Goal: Task Accomplishment & Management: Manage account settings

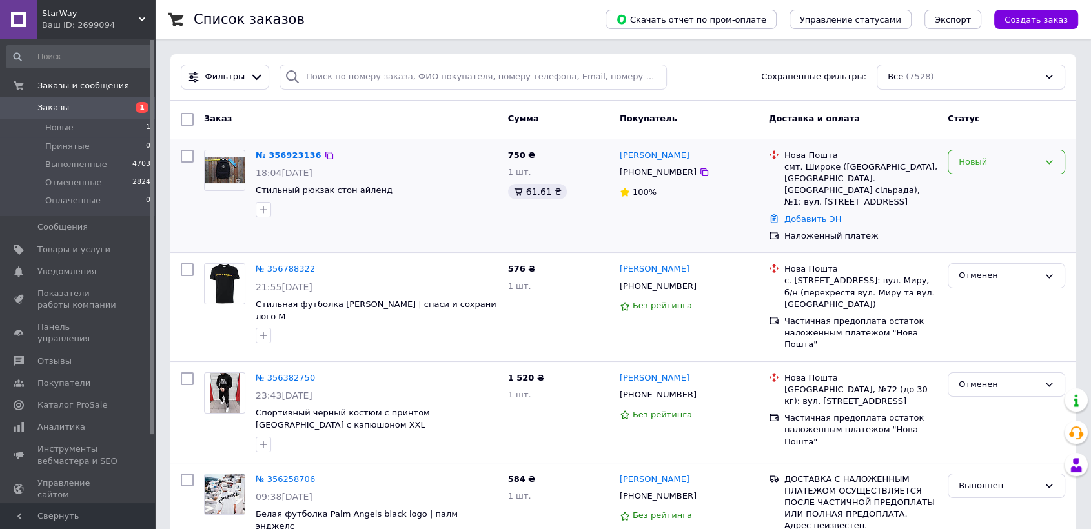
click at [1003, 163] on div "Новый" at bounding box center [999, 163] width 80 height 14
click at [986, 184] on li "Принят" at bounding box center [1006, 189] width 116 height 24
click at [662, 158] on link "Сергей Лысогор" at bounding box center [655, 156] width 70 height 12
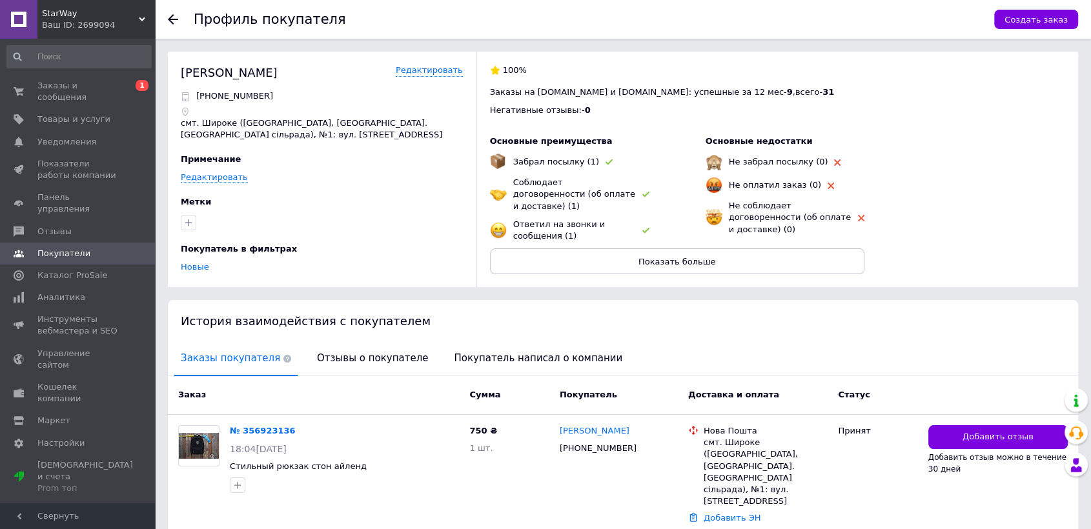
click at [360, 354] on span "Отзывы о покупателе" at bounding box center [373, 358] width 124 height 33
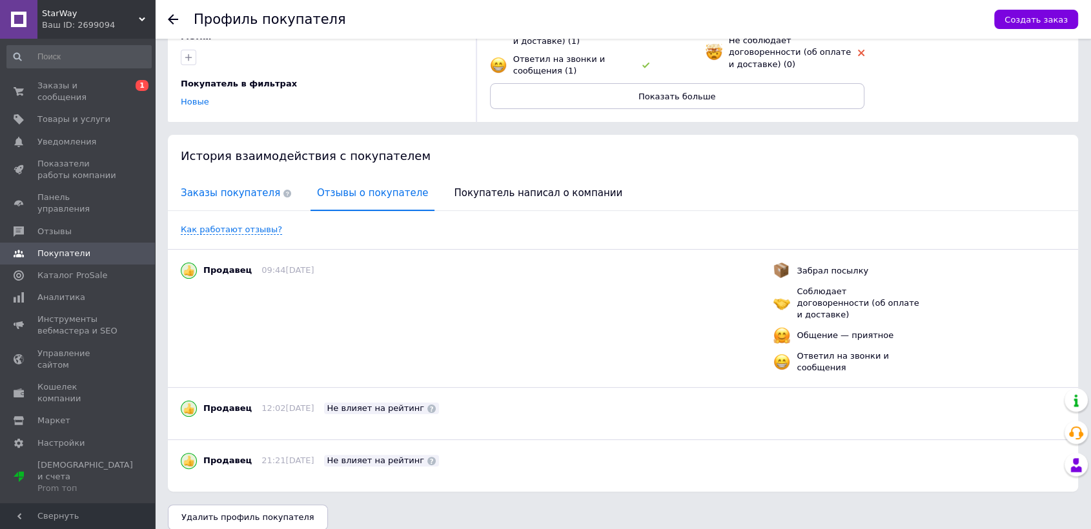
click at [215, 198] on span "Заказы покупателя" at bounding box center [235, 193] width 123 height 33
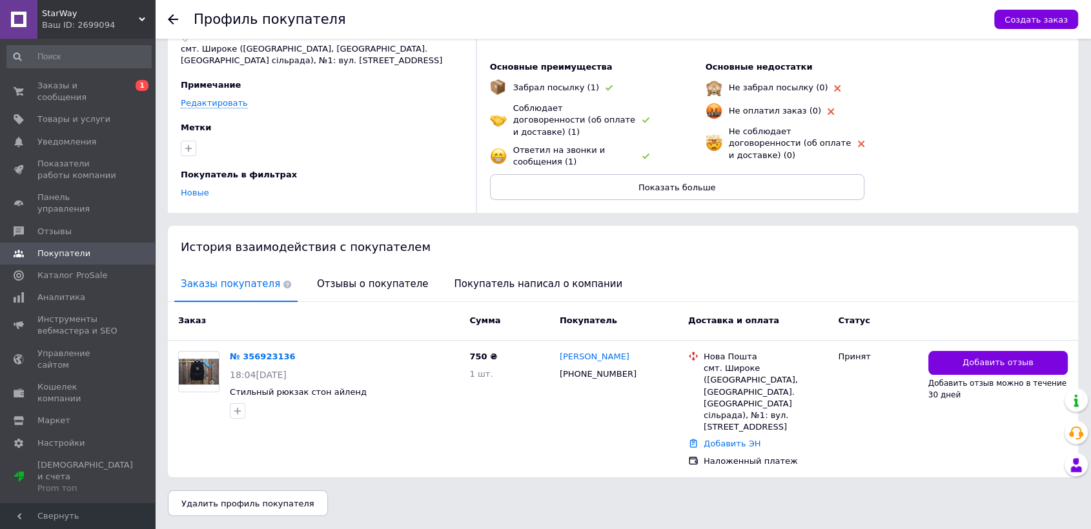
scroll to position [61, 0]
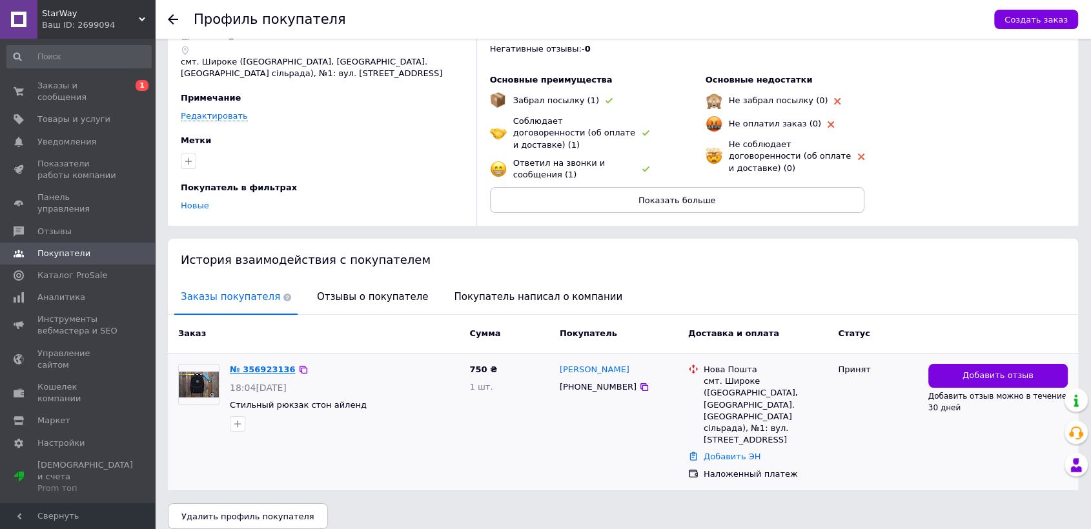
click at [258, 366] on link "№ 356923136" at bounding box center [263, 370] width 66 height 10
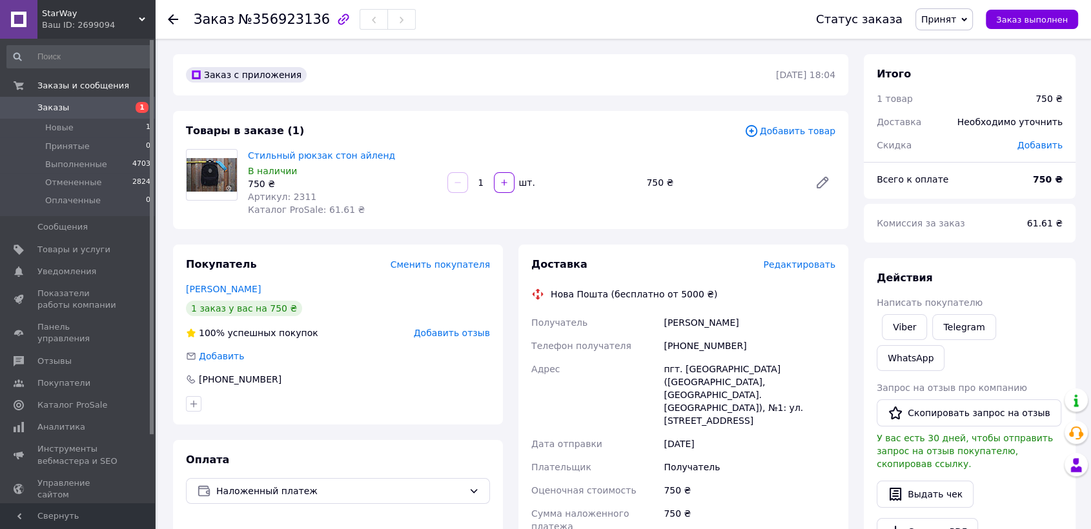
click at [74, 108] on span "Заказы" at bounding box center [78, 108] width 82 height 12
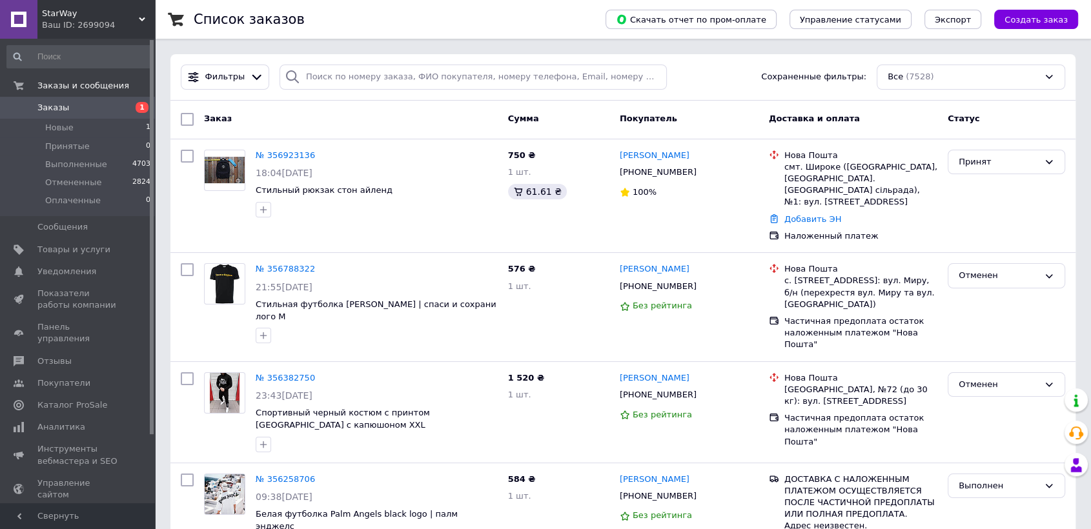
click at [52, 112] on span "Заказы" at bounding box center [53, 108] width 32 height 12
click at [72, 102] on span "Заказы" at bounding box center [78, 108] width 82 height 12
click at [72, 112] on span "Заказы" at bounding box center [78, 108] width 82 height 12
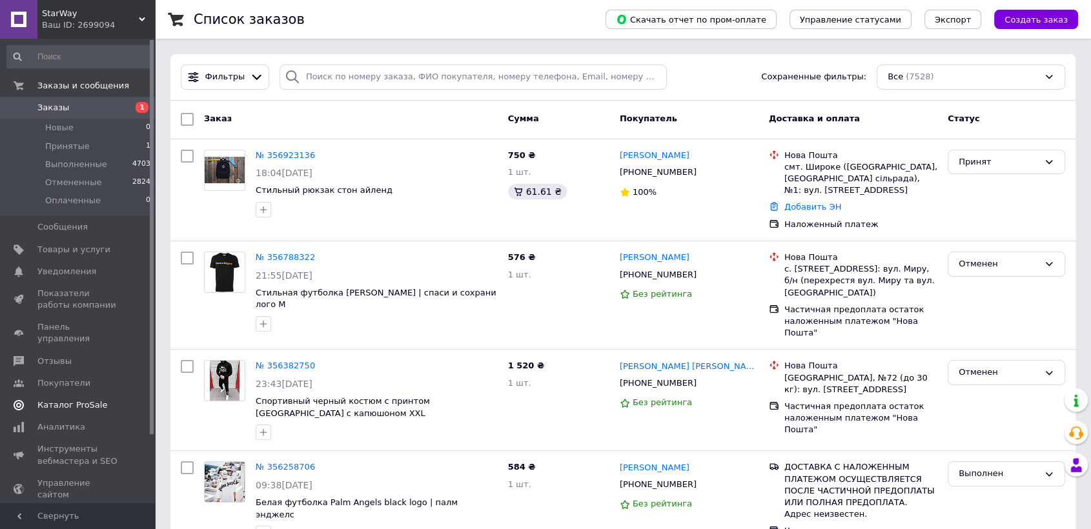
click at [77, 400] on span "Каталог ProSale" at bounding box center [72, 406] width 70 height 12
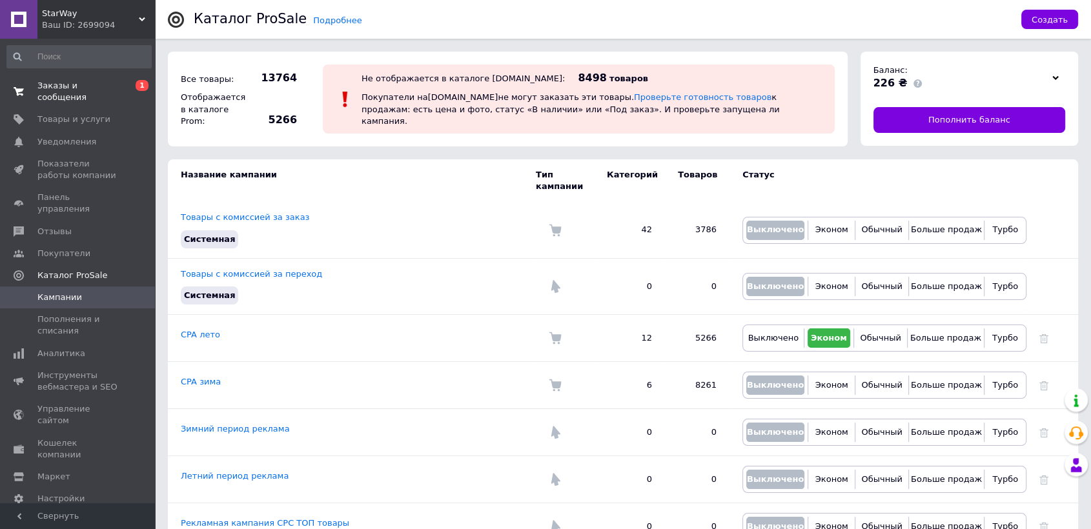
click at [59, 81] on span "Заказы и сообщения" at bounding box center [78, 91] width 82 height 23
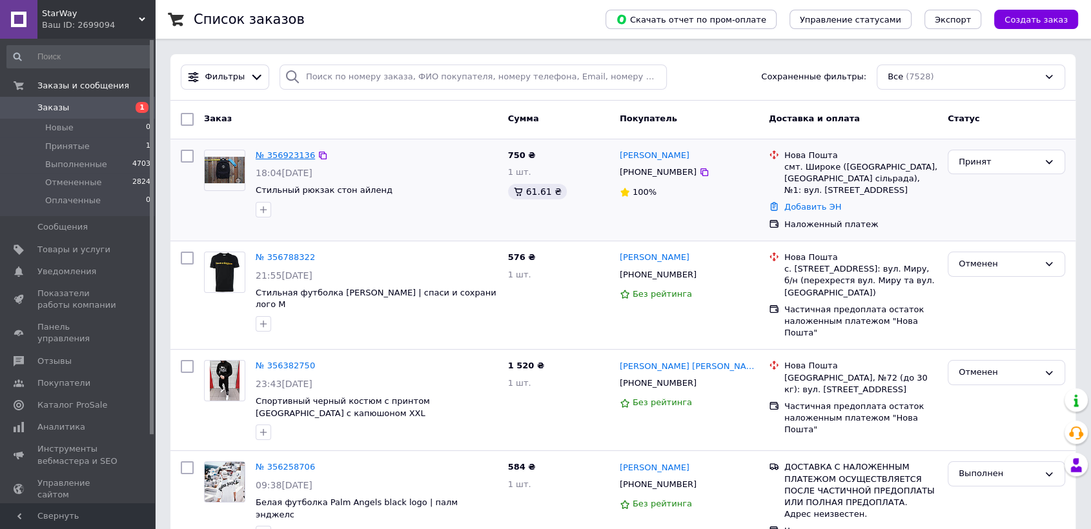
click at [280, 151] on link "№ 356923136" at bounding box center [285, 155] width 59 height 10
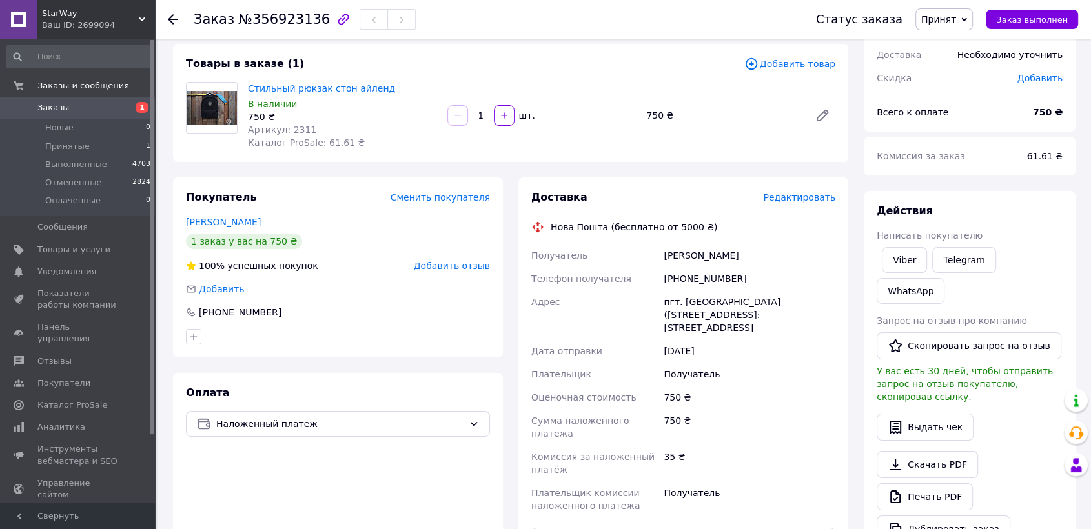
scroll to position [70, 0]
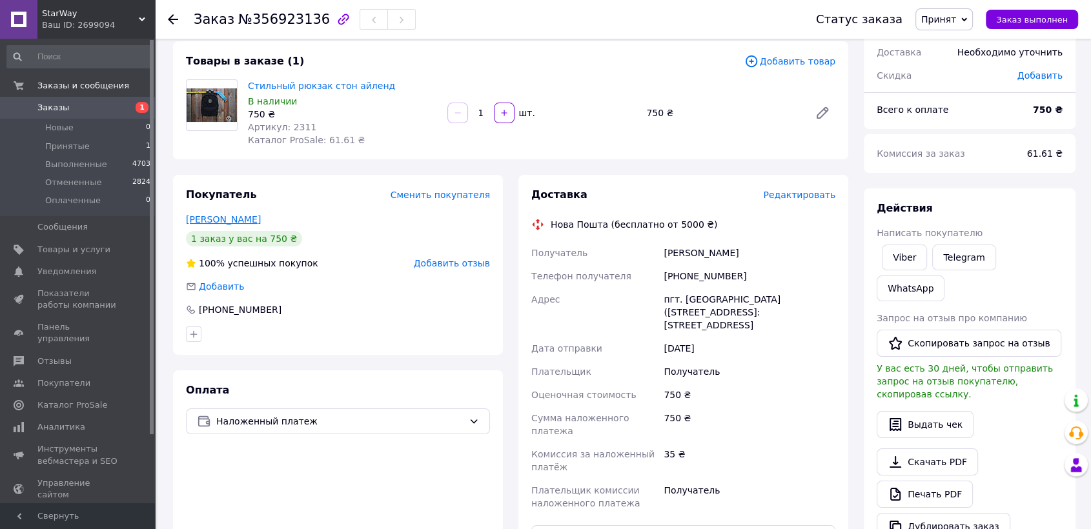
click at [232, 218] on link "Лысогор Сергей" at bounding box center [223, 219] width 75 height 10
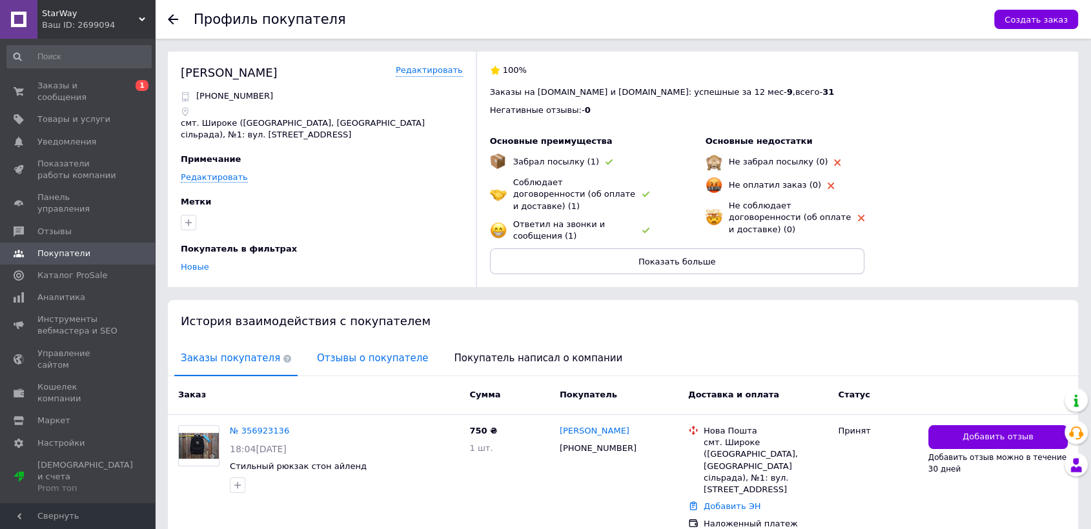
click at [346, 363] on span "Отзывы о покупателе" at bounding box center [373, 358] width 124 height 33
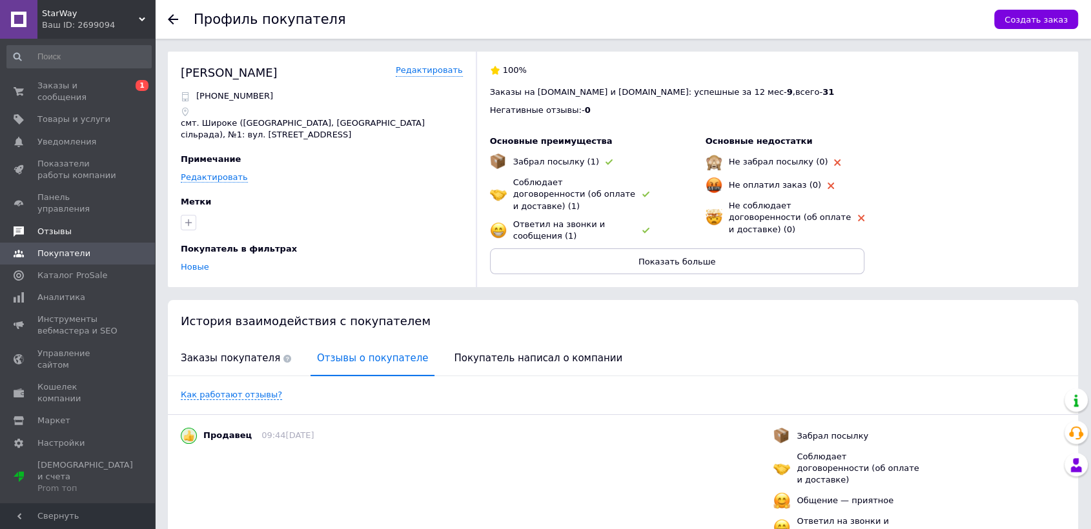
click at [53, 221] on link "Отзывы" at bounding box center [79, 232] width 158 height 22
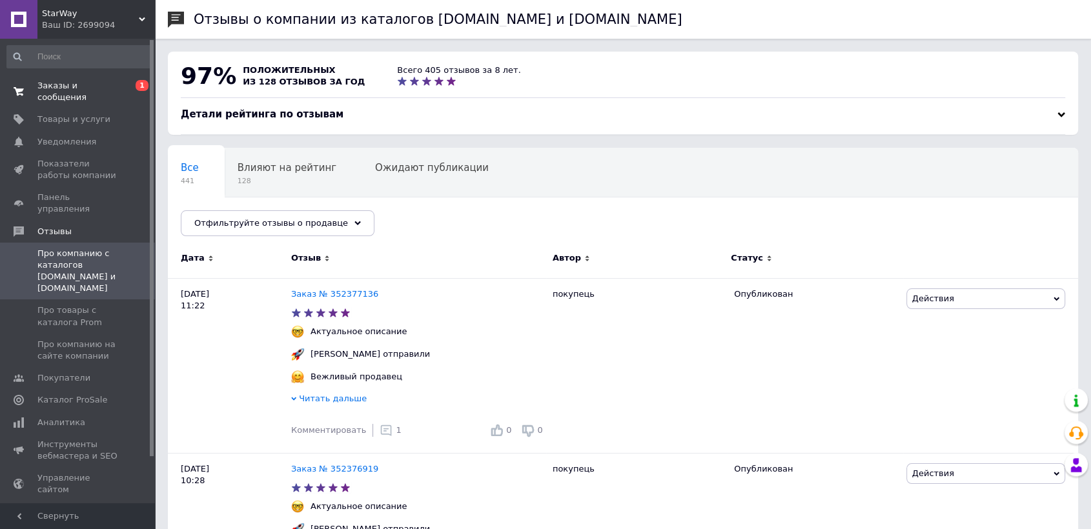
click at [79, 89] on span "Заказы и сообщения" at bounding box center [78, 91] width 82 height 23
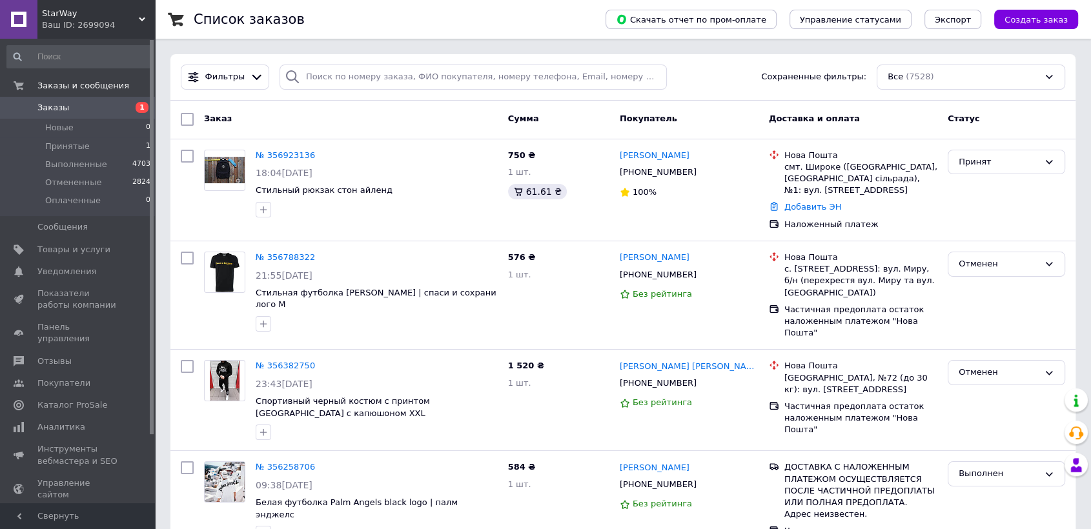
click at [69, 107] on span "Заказы" at bounding box center [78, 108] width 82 height 12
click at [91, 400] on span "Каталог ProSale" at bounding box center [72, 406] width 70 height 12
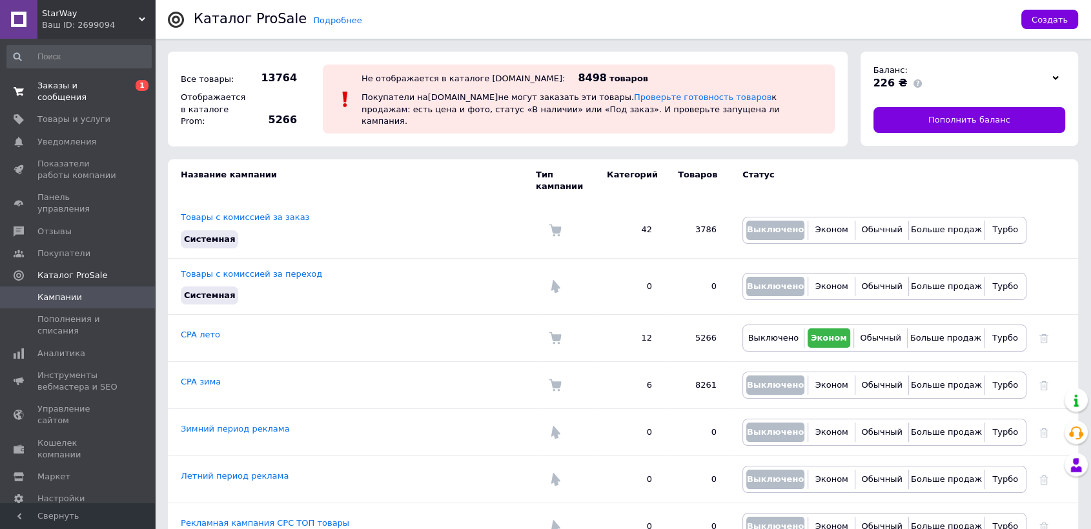
click at [105, 90] on span "Заказы и сообщения" at bounding box center [78, 91] width 82 height 23
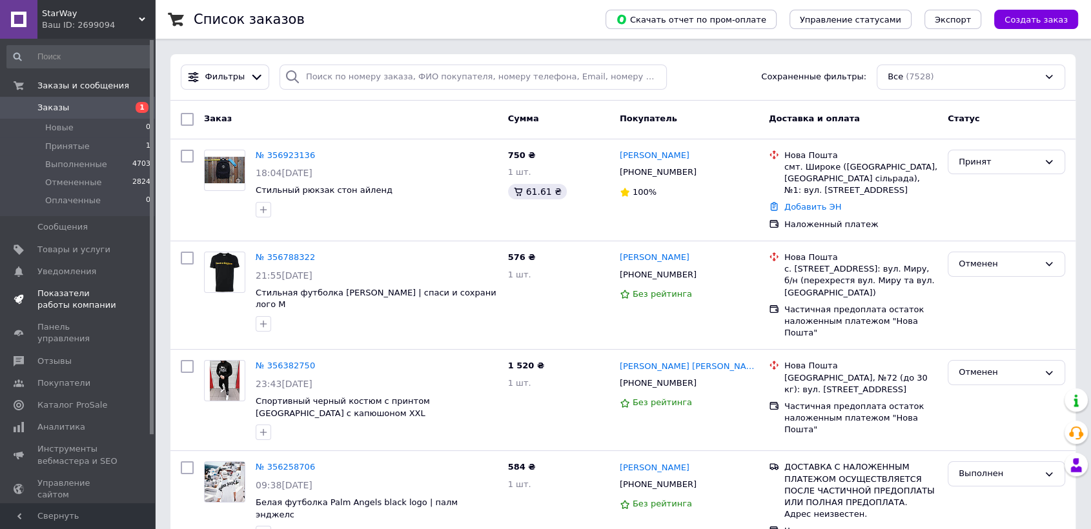
click at [82, 296] on span "Показатели работы компании" at bounding box center [78, 299] width 82 height 23
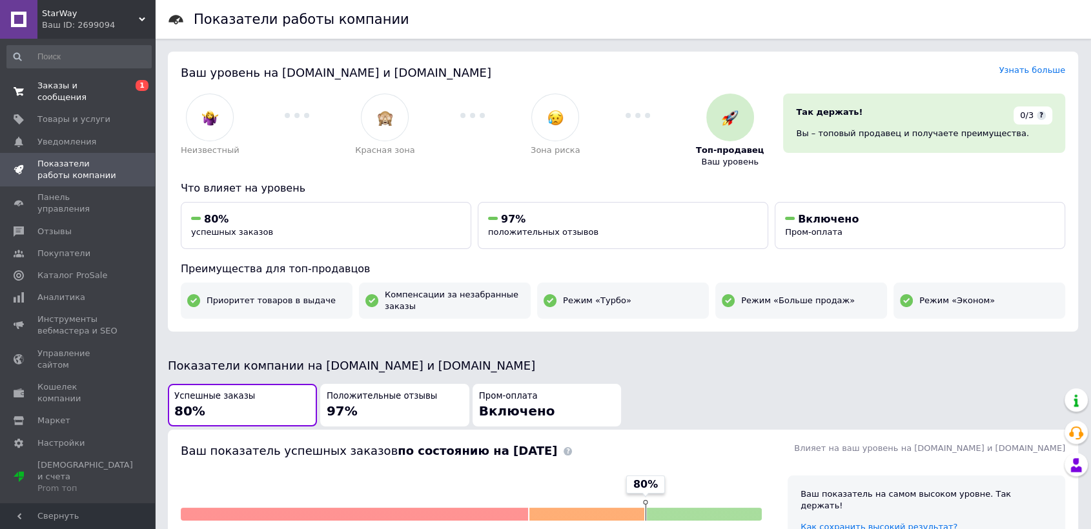
click at [98, 84] on span "Заказы и сообщения" at bounding box center [78, 91] width 82 height 23
